Goal: Book appointment/travel/reservation

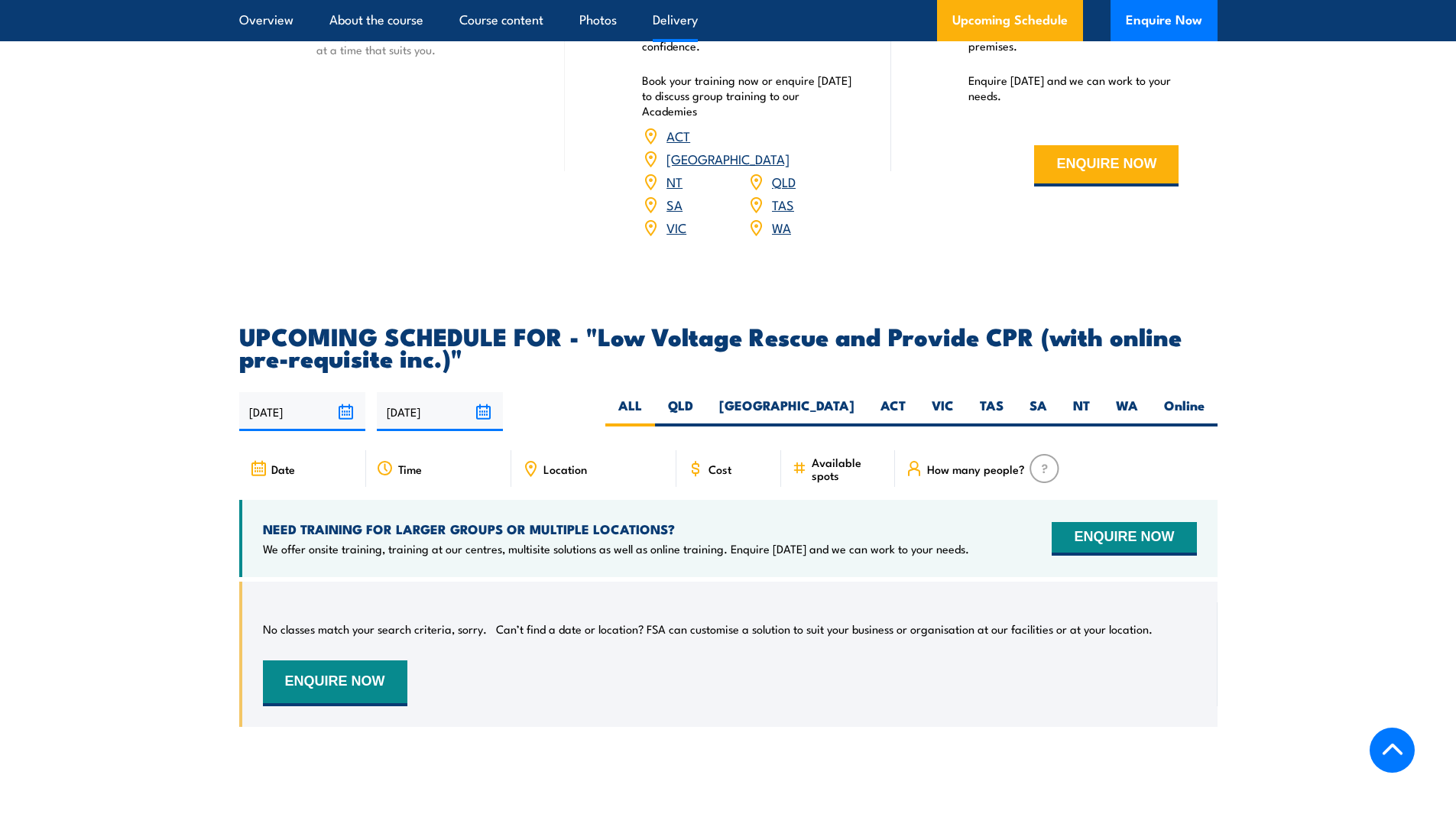
scroll to position [1986, 0]
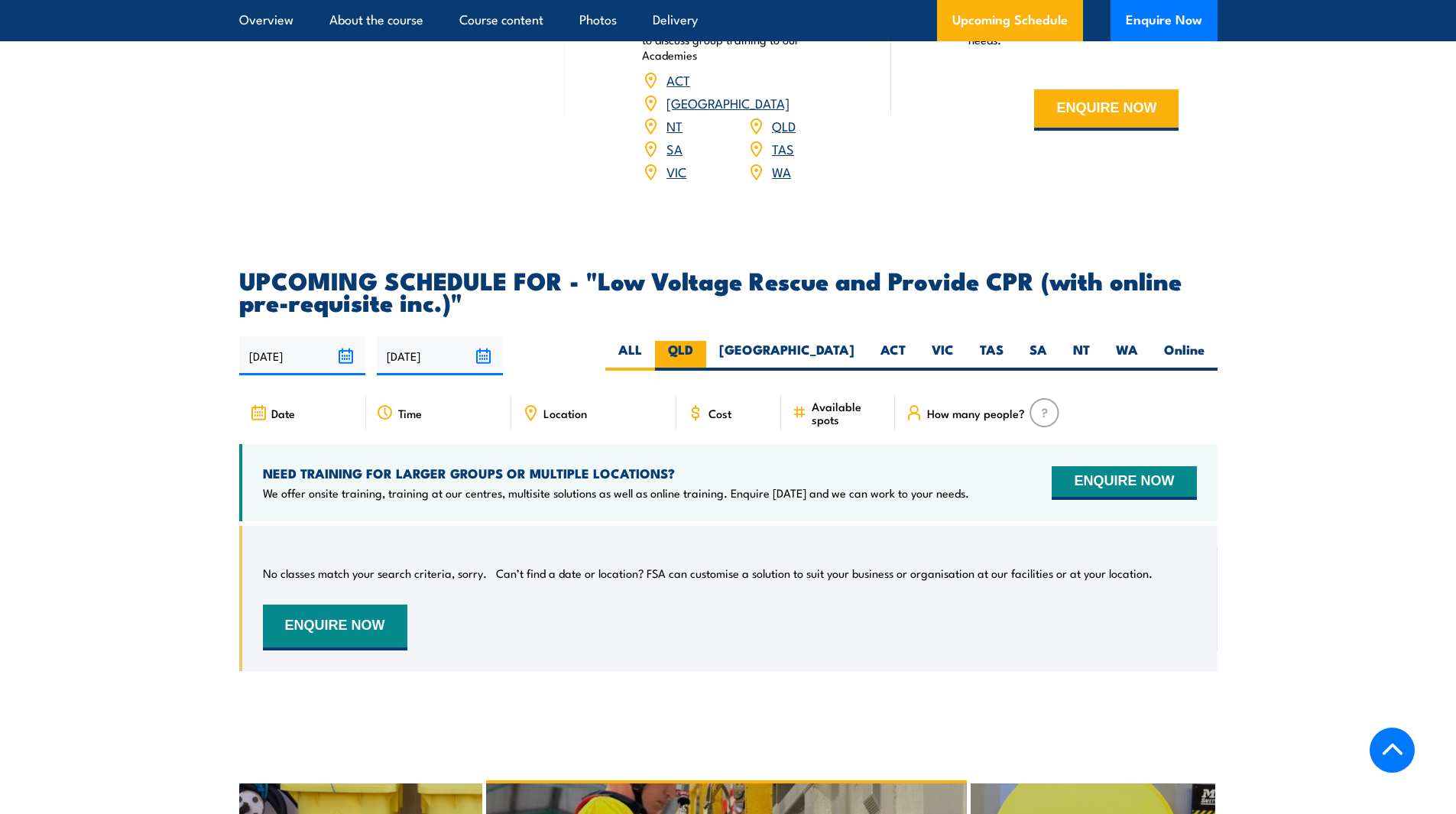
click at [706, 341] on label "QLD" at bounding box center [681, 356] width 51 height 30
click at [703, 341] on input "QLD" at bounding box center [697, 345] width 10 height 10
radio input "true"
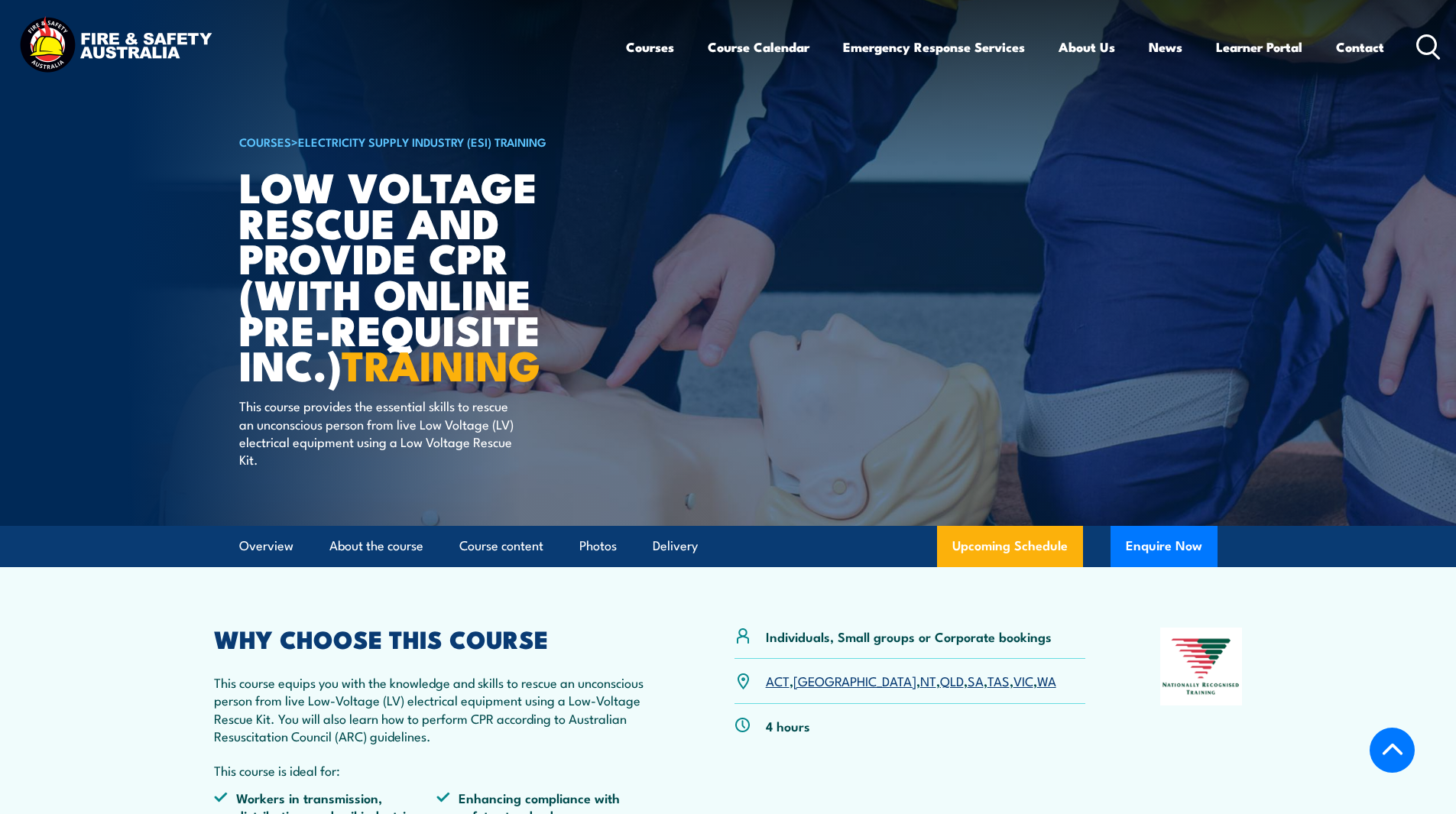
select select "2"
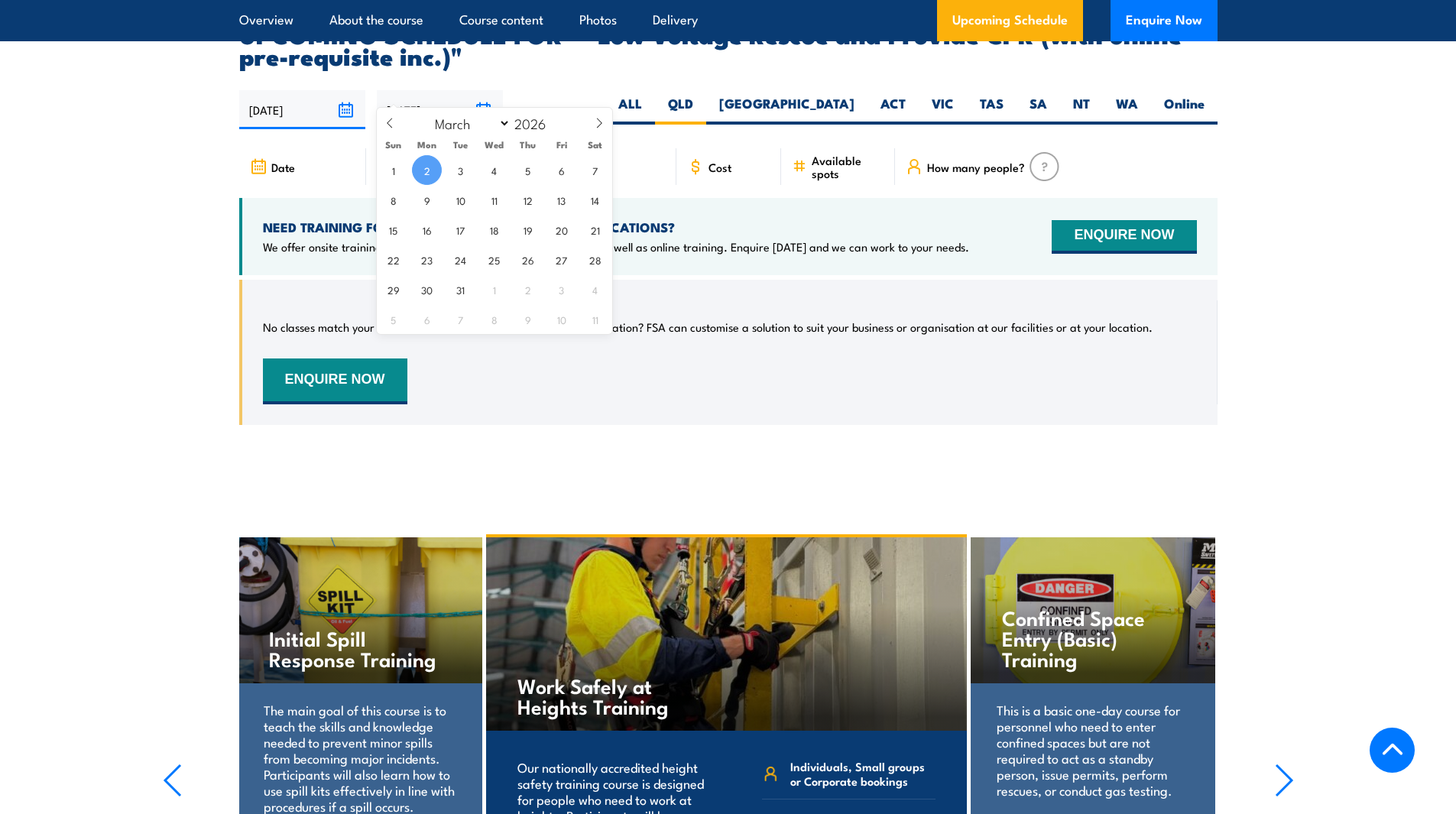
click at [490, 90] on input "[DATE]" at bounding box center [440, 110] width 126 height 39
click at [555, 127] on span at bounding box center [556, 127] width 11 height 9
type input "2025"
click at [506, 126] on select "January February March April May June July August September October November De…" at bounding box center [468, 123] width 83 height 20
select select "8"
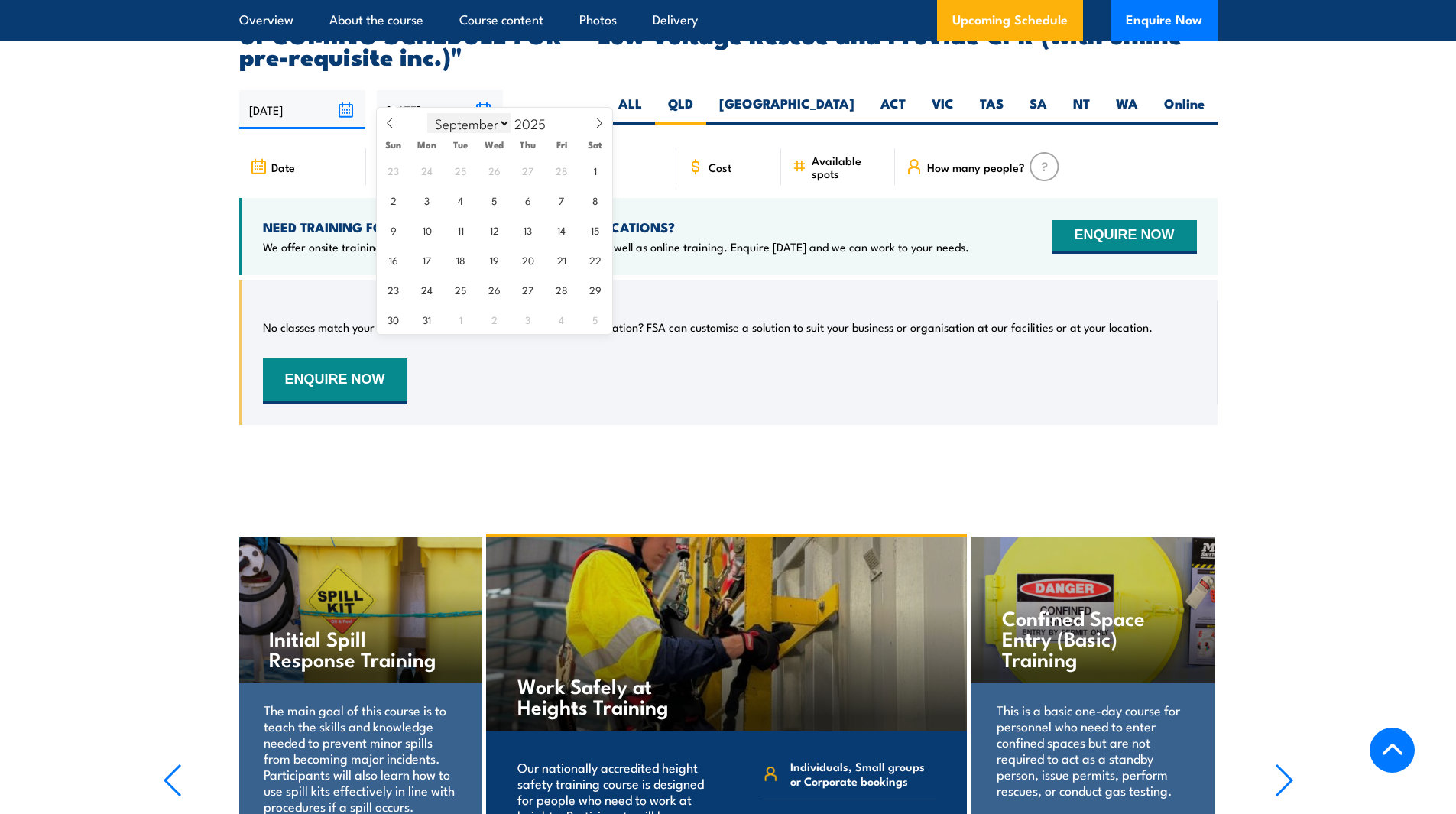
click at [428, 113] on select "January February March April May June July August September October November De…" at bounding box center [468, 123] width 83 height 20
click at [494, 174] on span "3" at bounding box center [494, 170] width 30 height 30
type input "[DATE]"
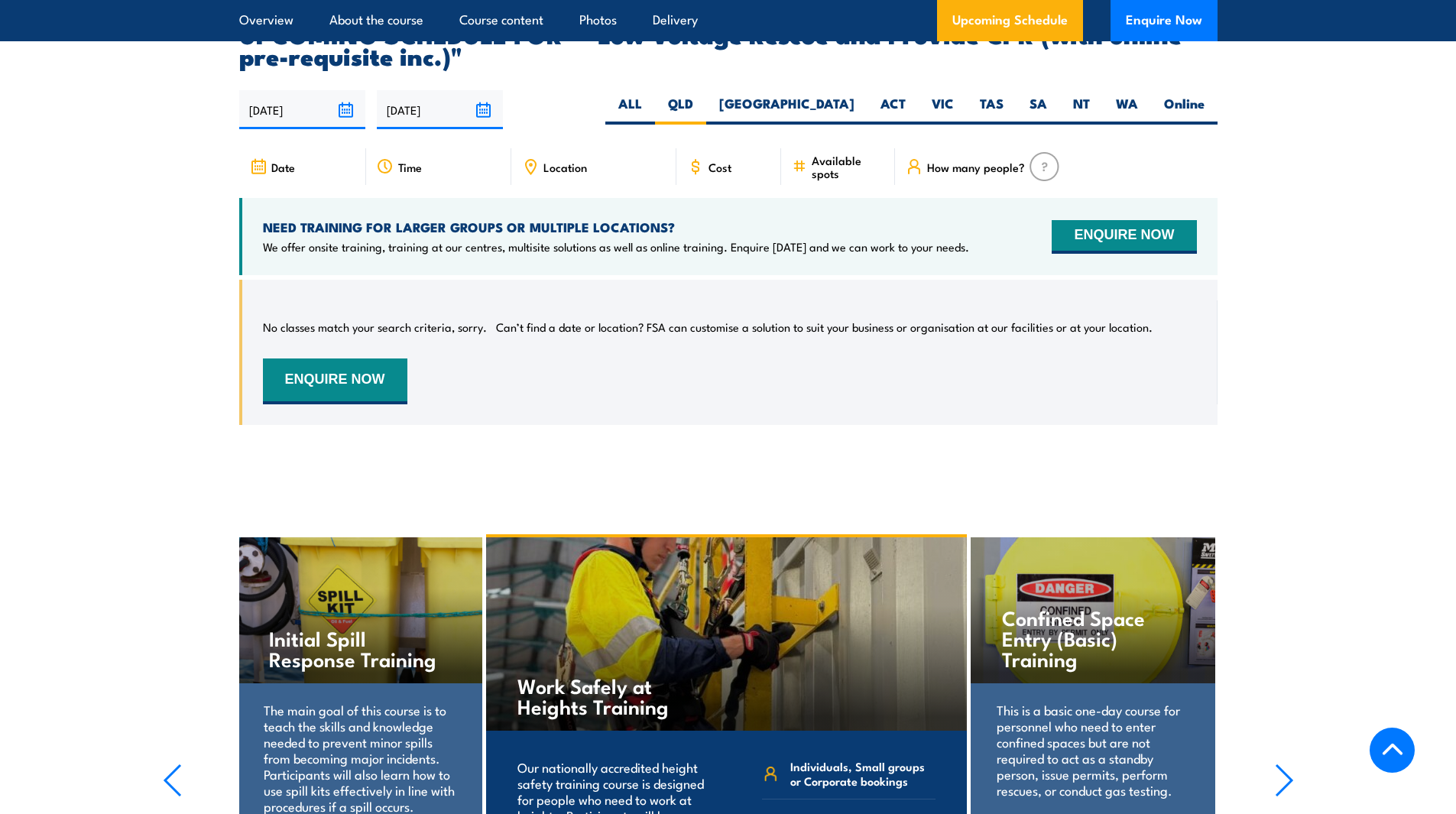
drag, startPoint x: 454, startPoint y: 90, endPoint x: 364, endPoint y: 95, distance: 90.1
click at [364, 95] on div "03/09/2025 03/09/2025" at bounding box center [371, 110] width 264 height 39
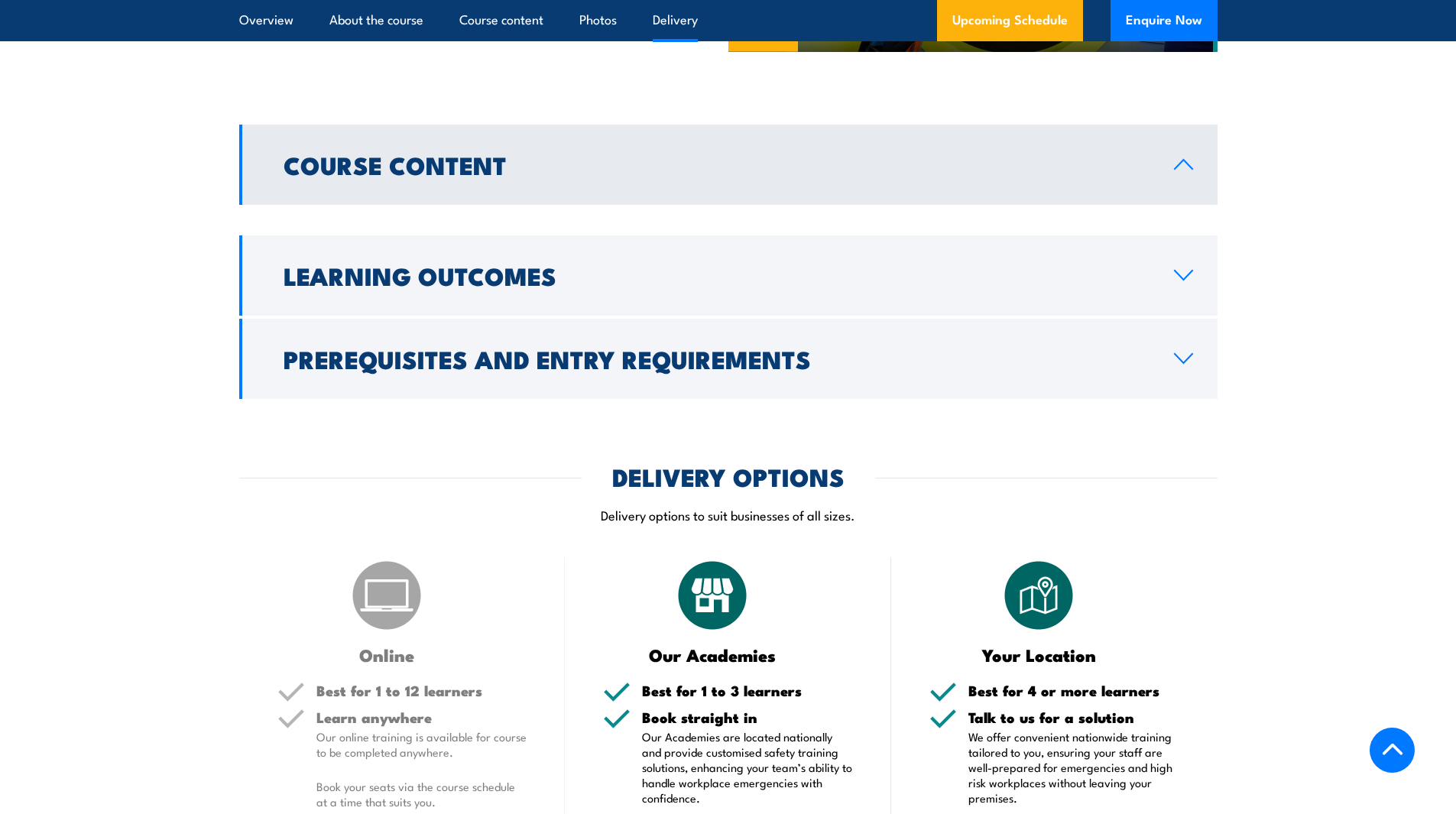
scroll to position [1086, 0]
